Goal: Task Accomplishment & Management: Manage account settings

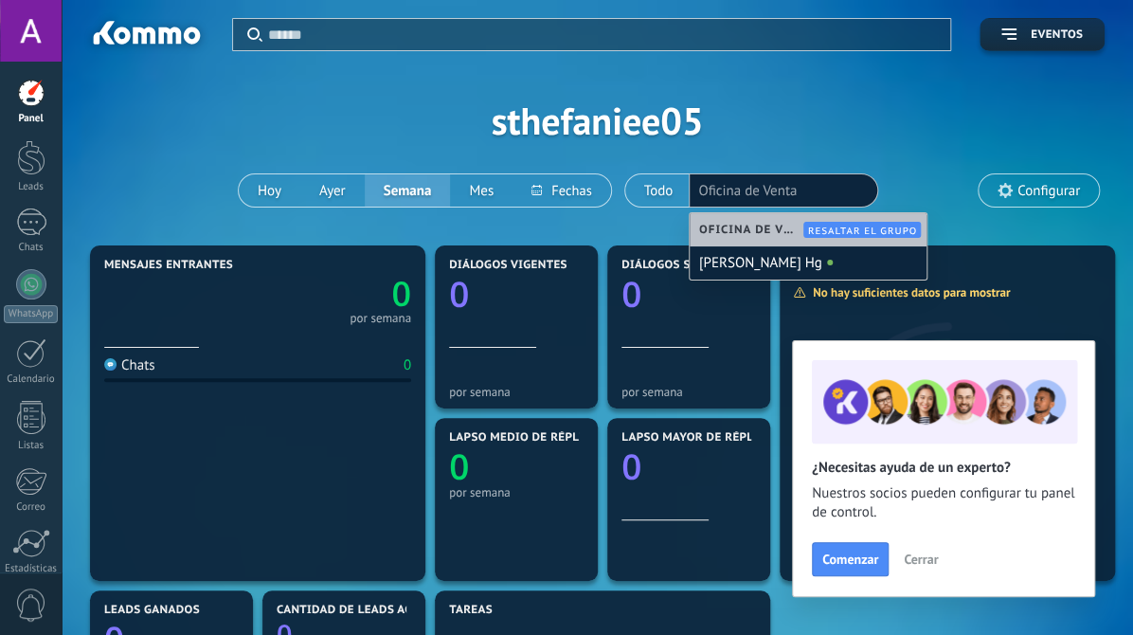
type input "********"
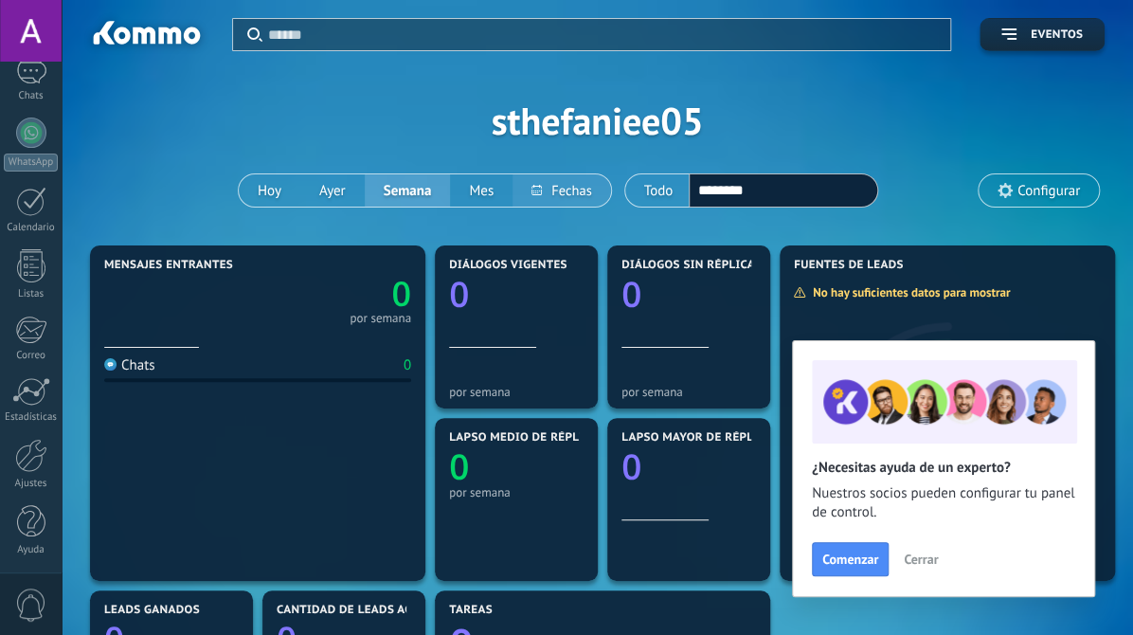
drag, startPoint x: 776, startPoint y: 186, endPoint x: 552, endPoint y: 195, distance: 223.8
click at [552, 195] on div "[DATE] [DATE] Semana Mes Todo Elija un usuario ******** 32746407 Configurar" at bounding box center [597, 190] width 1015 height 34
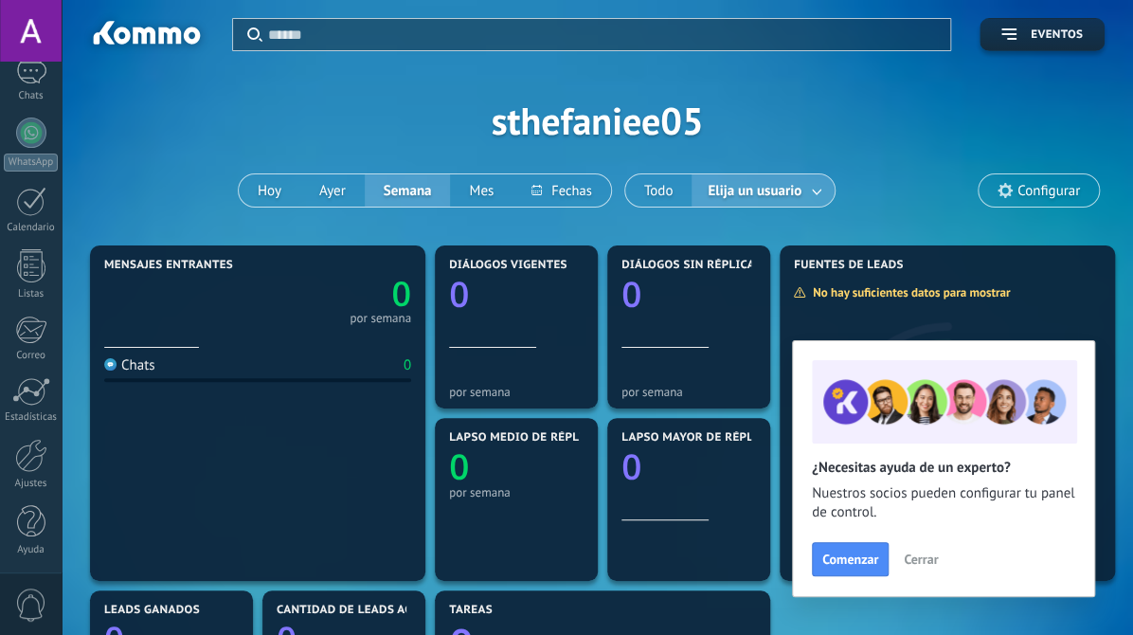
click at [1056, 192] on span "Configurar" at bounding box center [1048, 191] width 63 height 16
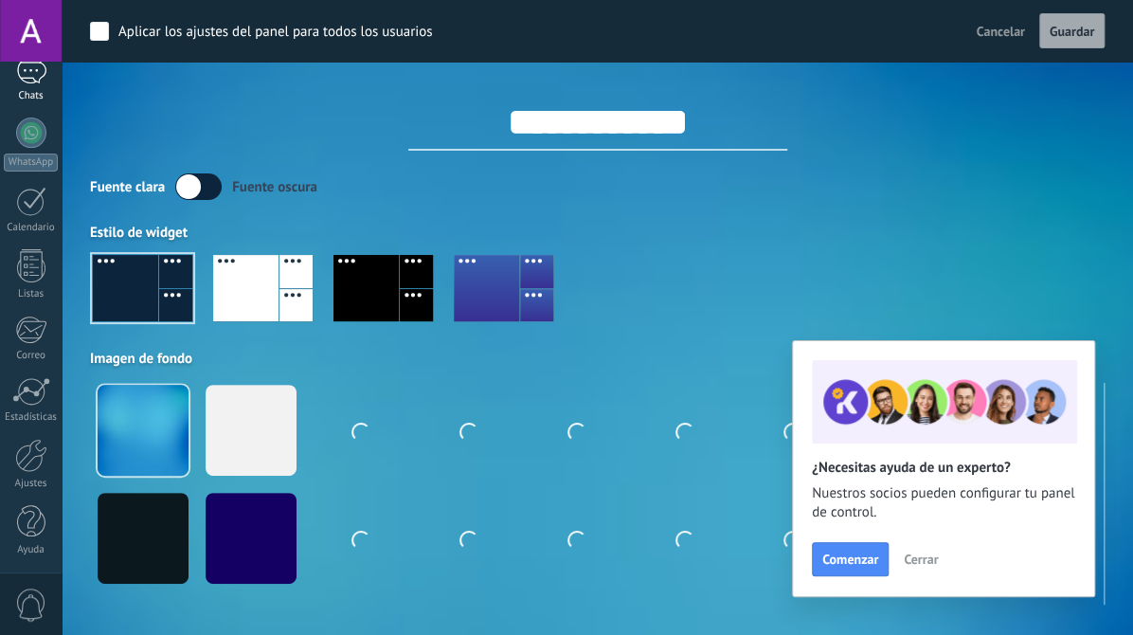
click at [34, 35] on div at bounding box center [31, 31] width 62 height 62
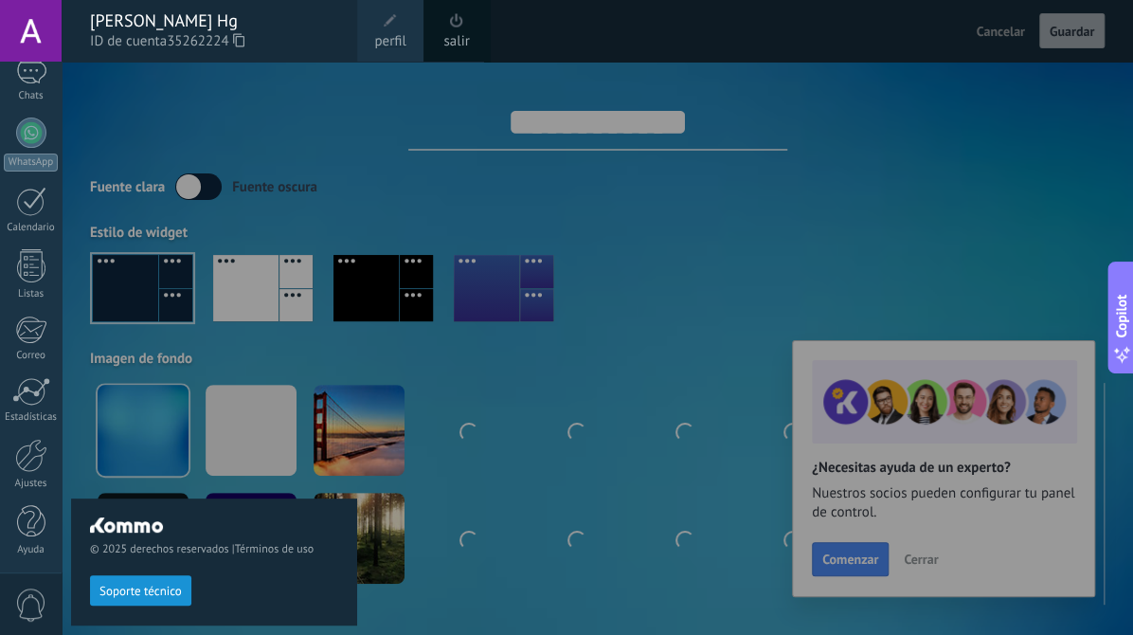
click at [396, 34] on span "perfil" at bounding box center [389, 41] width 31 height 21
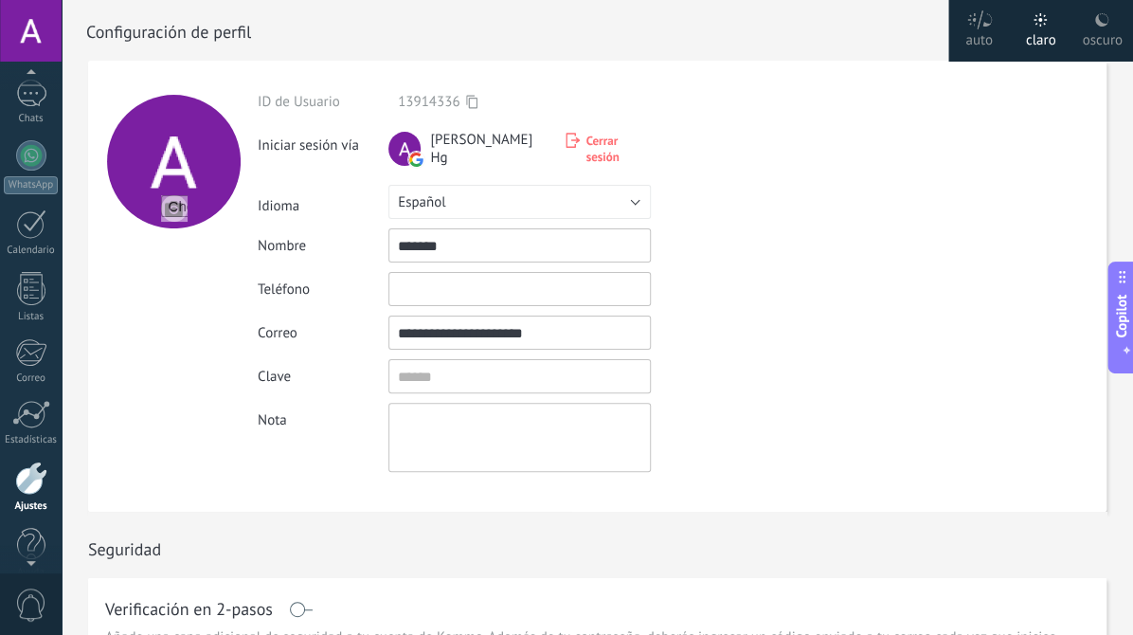
scroll to position [112, 0]
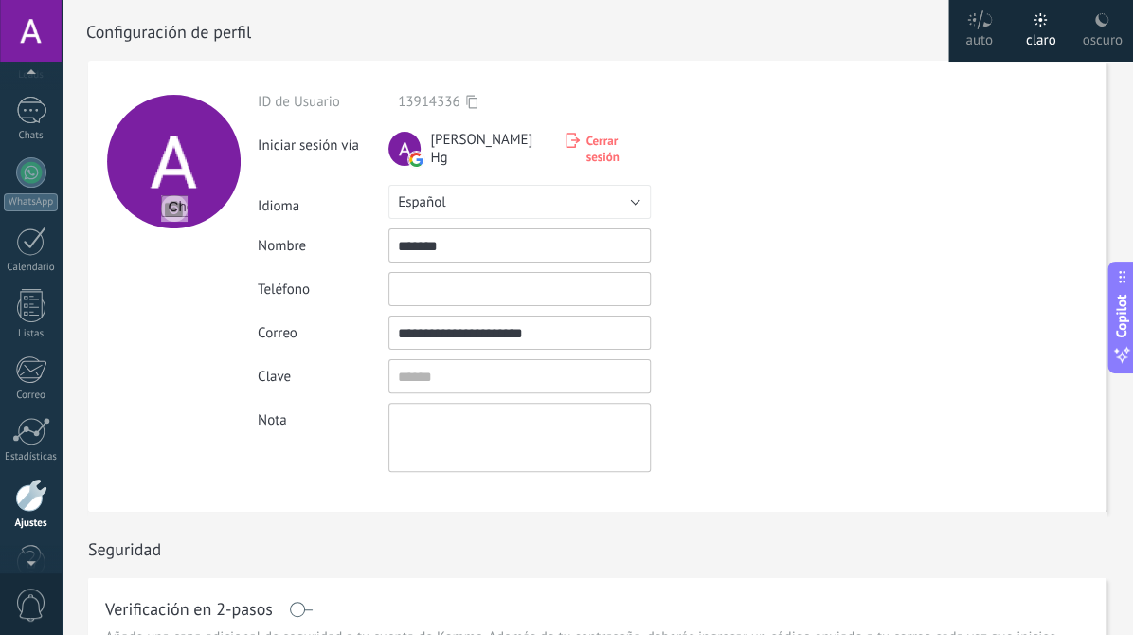
click at [35, 42] on div at bounding box center [31, 31] width 62 height 62
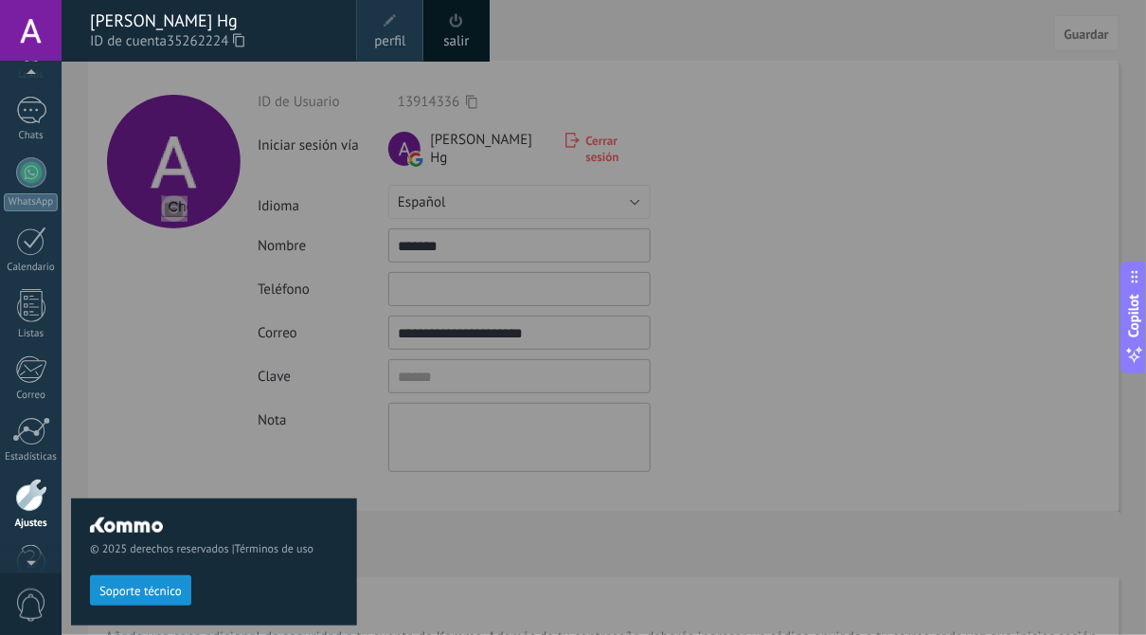
click at [412, 35] on link "perfil" at bounding box center [390, 31] width 66 height 62
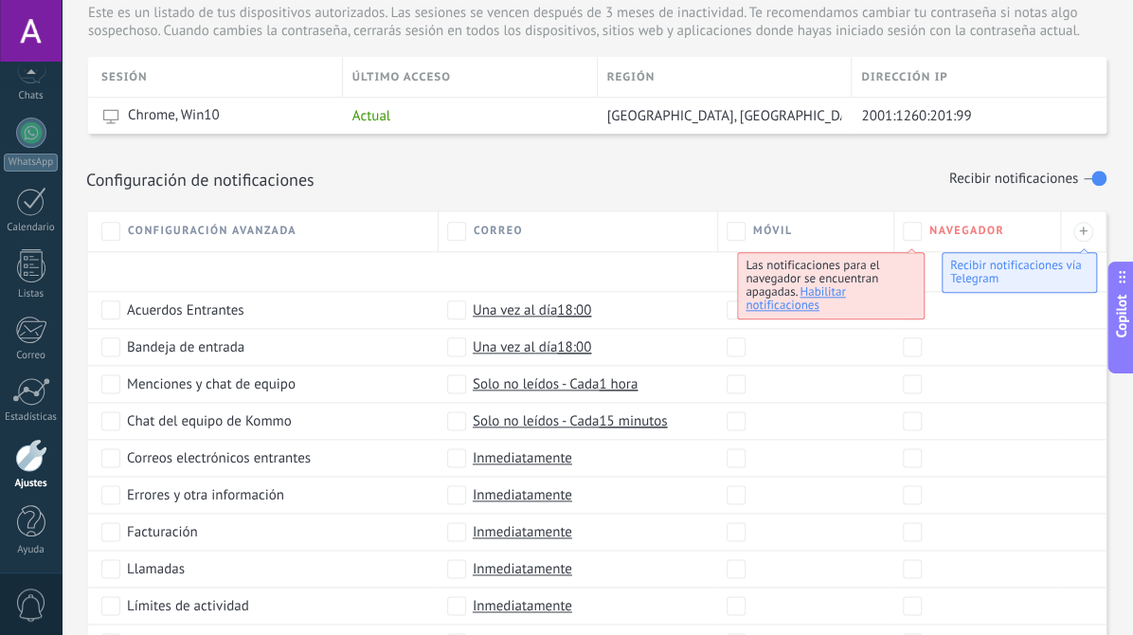
scroll to position [758, 0]
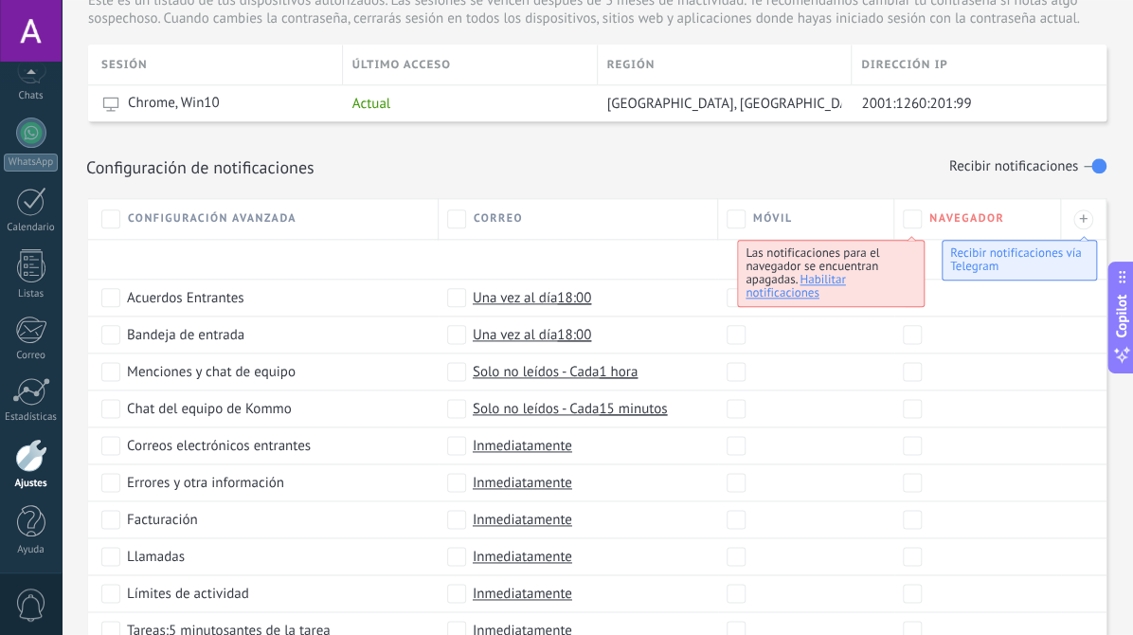
click at [45, 461] on div at bounding box center [31, 455] width 32 height 33
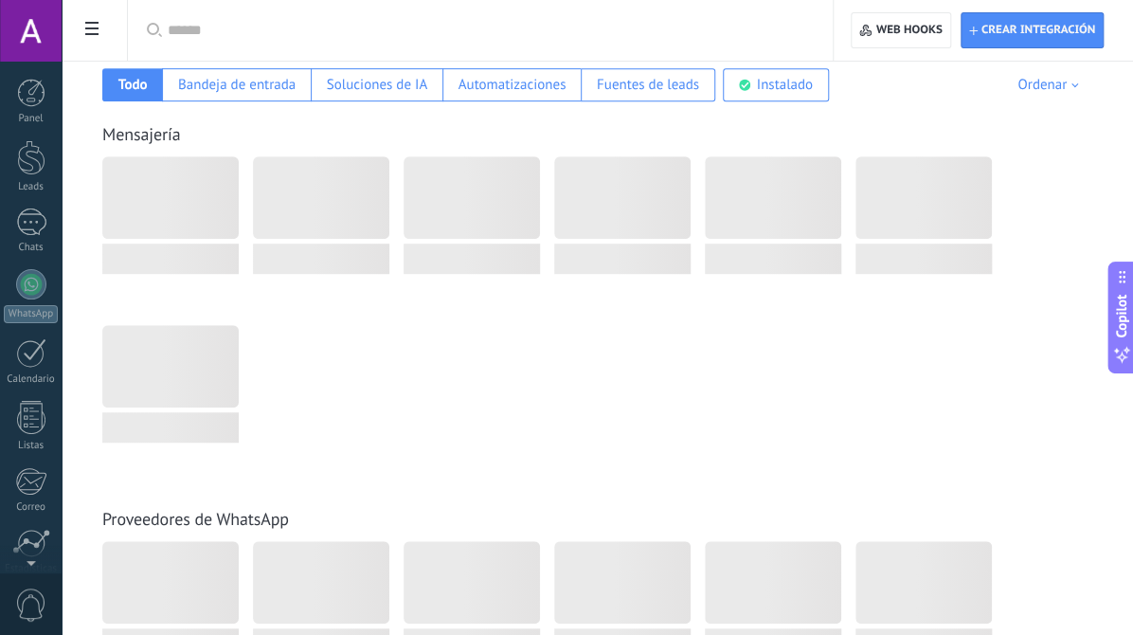
click at [44, 24] on div at bounding box center [31, 31] width 62 height 62
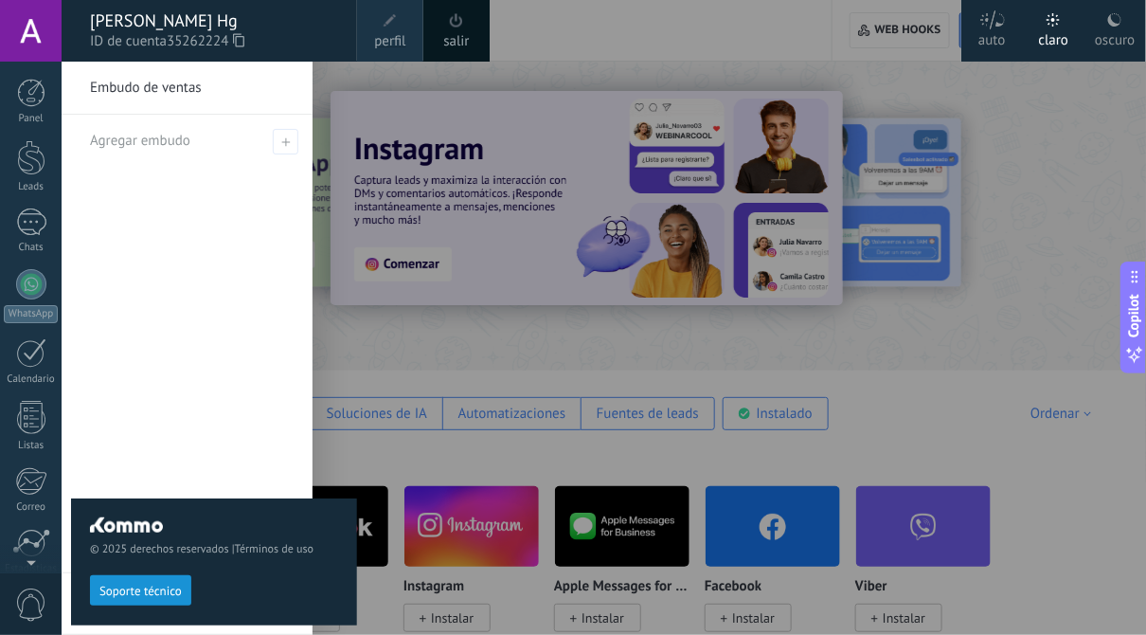
click at [451, 29] on div "salir" at bounding box center [456, 31] width 66 height 62
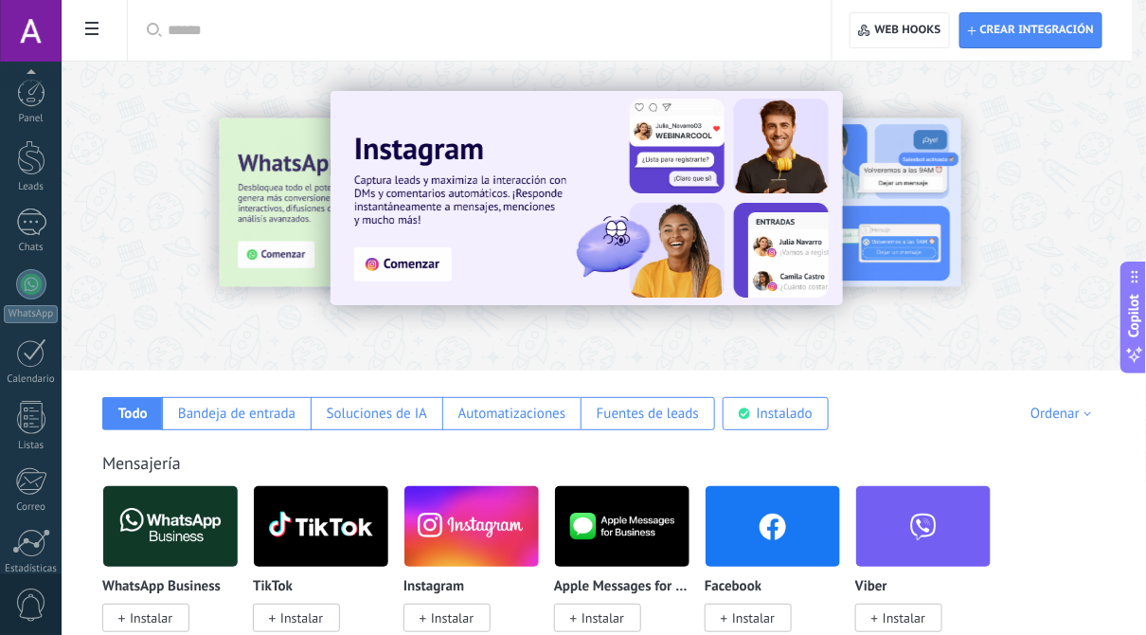
scroll to position [152, 0]
